Goal: Find specific page/section: Find specific page/section

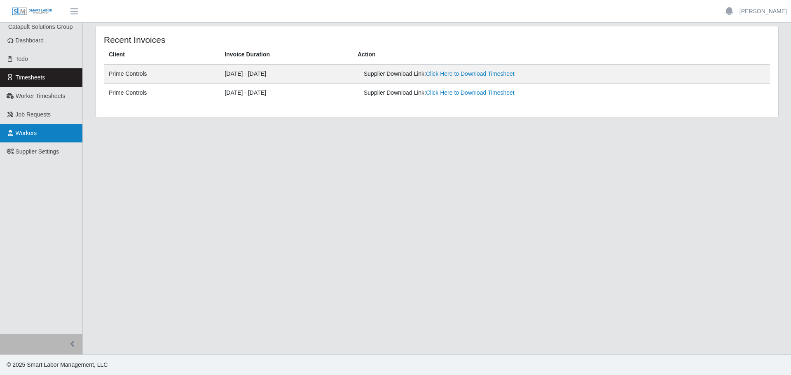
click at [49, 137] on link "Workers" at bounding box center [41, 133] width 82 height 19
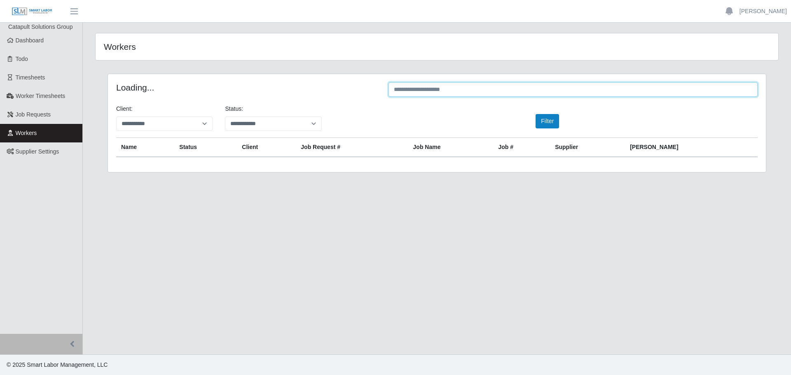
click at [457, 92] on input "text" at bounding box center [572, 89] width 369 height 14
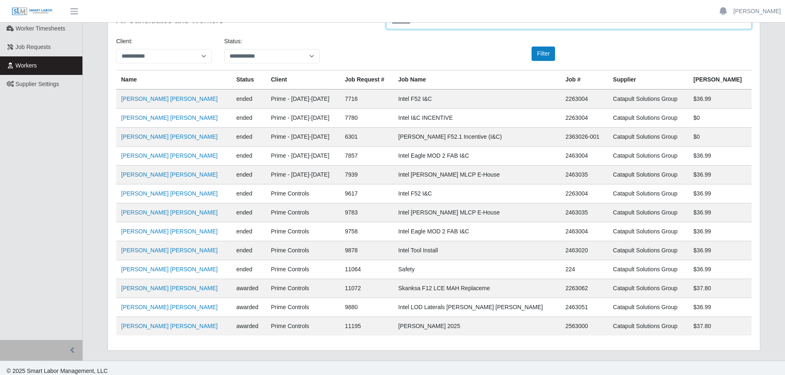
scroll to position [74, 0]
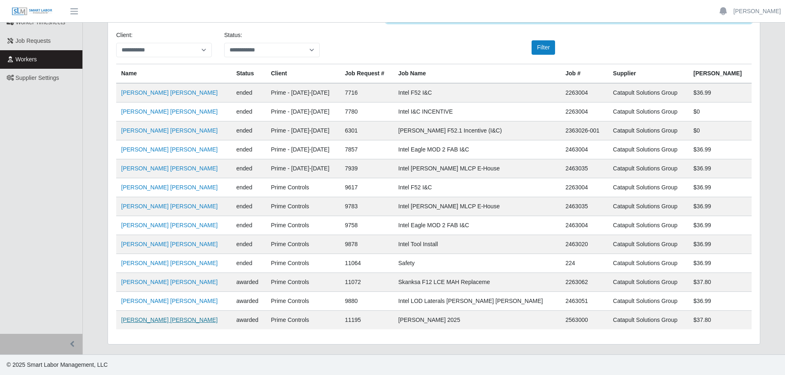
type input "*********"
click at [180, 321] on link "[PERSON_NAME] [PERSON_NAME]" at bounding box center [169, 320] width 96 height 7
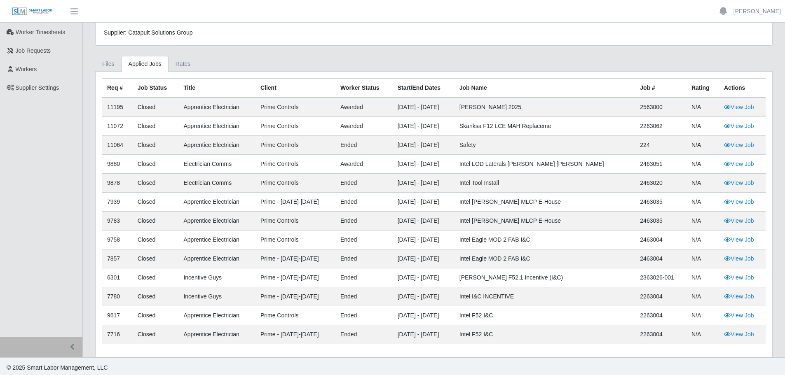
scroll to position [67, 0]
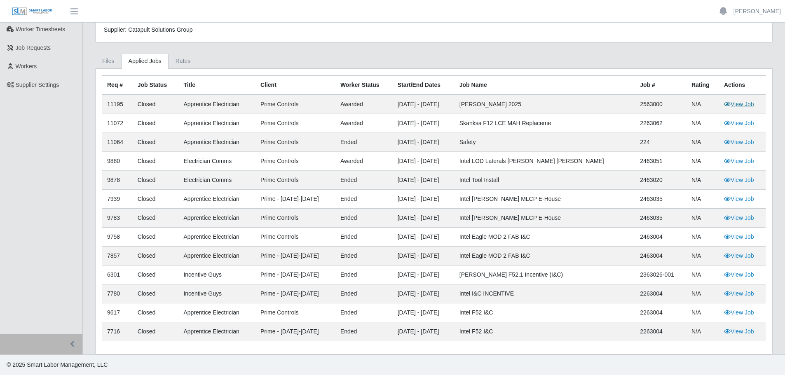
click at [737, 105] on link "View Job" at bounding box center [739, 104] width 30 height 7
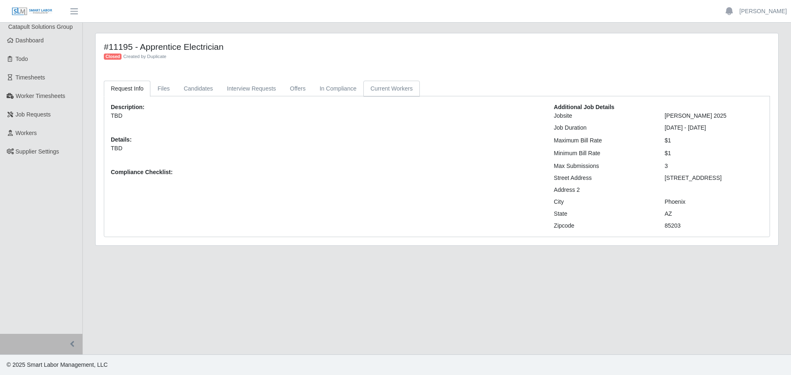
click at [372, 91] on link "Current Workers" at bounding box center [391, 89] width 56 height 16
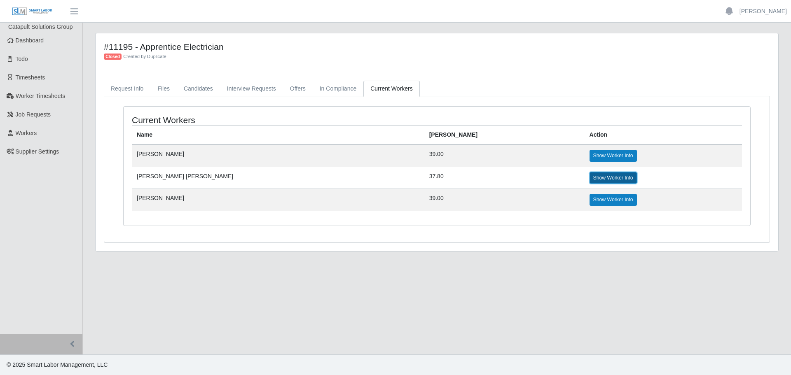
click at [589, 175] on link "Show Worker Info" at bounding box center [612, 178] width 47 height 12
